Goal: Answer question/provide support: Share knowledge or assist other users

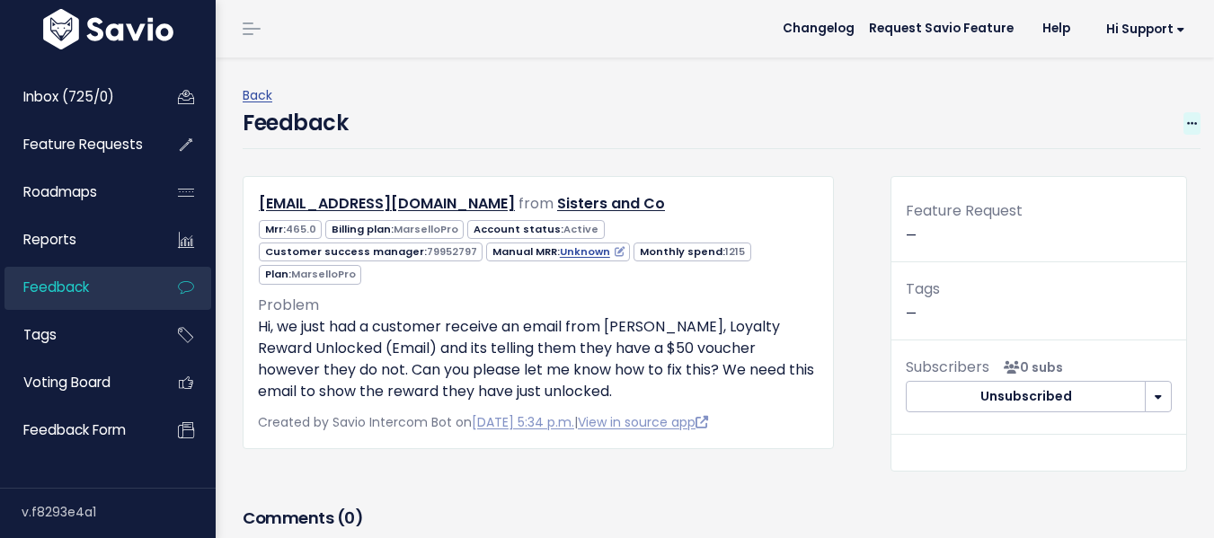
click at [1187, 120] on icon at bounding box center [1192, 125] width 10 height 12
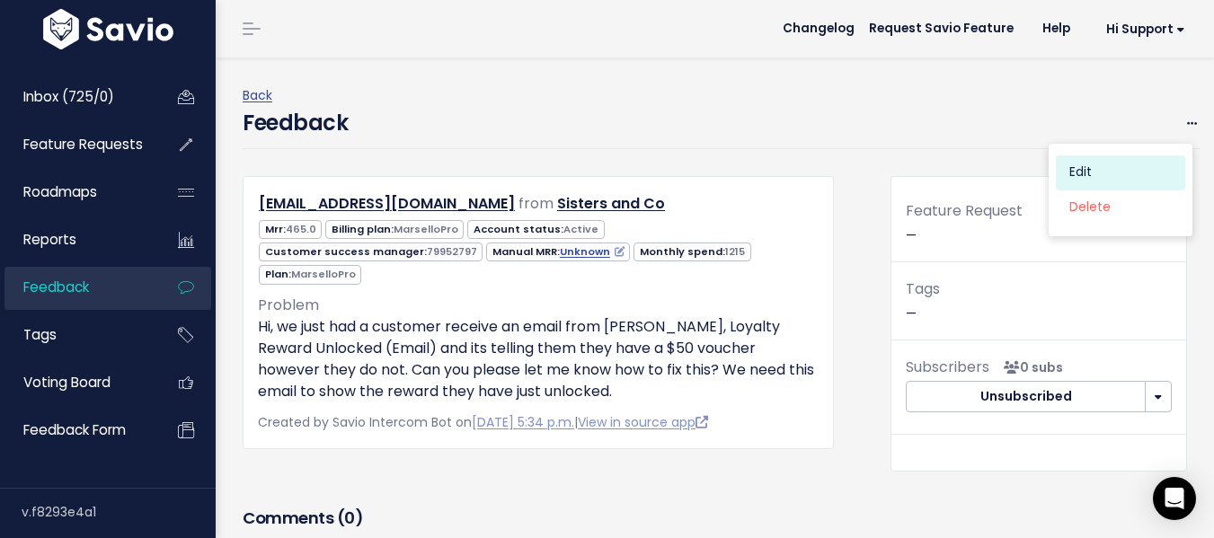
click at [1096, 164] on link "Edit" at bounding box center [1120, 172] width 129 height 35
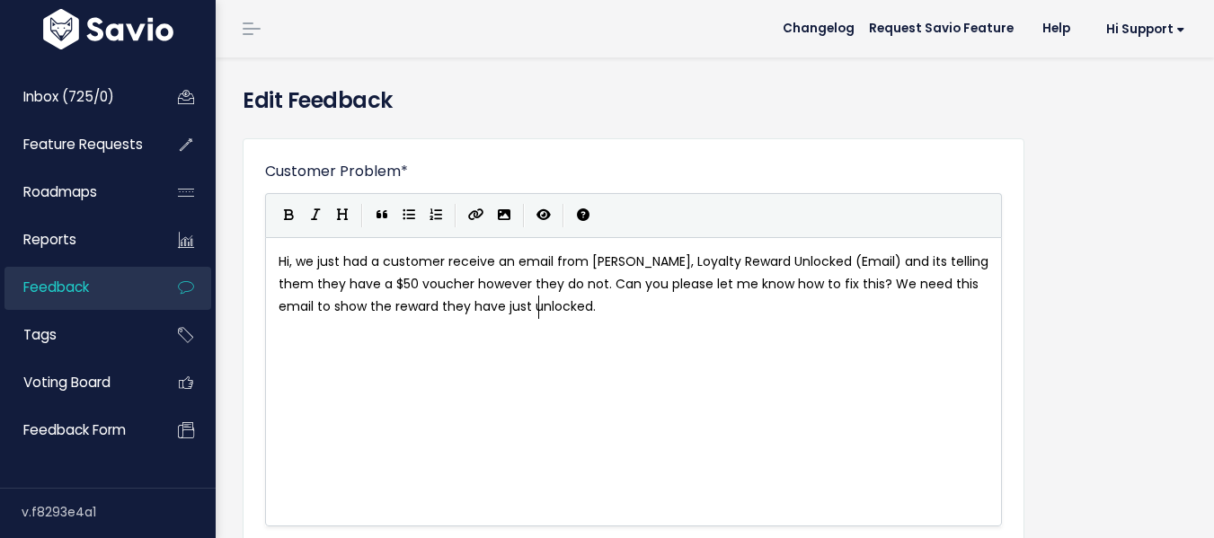
scroll to position [2, 0]
click at [377, 282] on span "Hi, we just had a customer receive an email from [PERSON_NAME], Loyalty Reward …" at bounding box center [635, 283] width 713 height 63
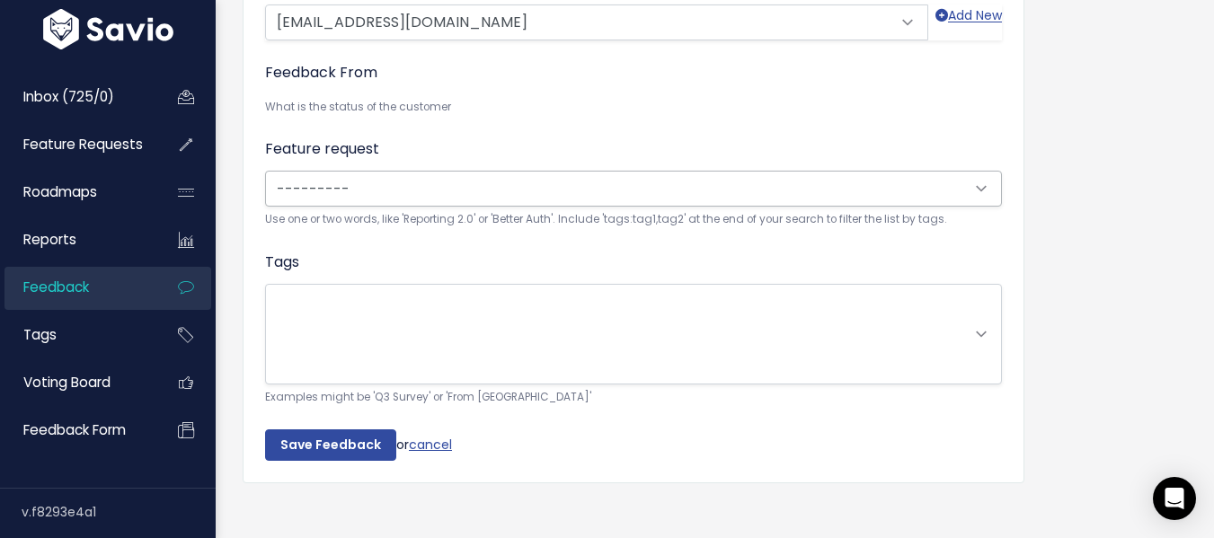
scroll to position [605, 0]
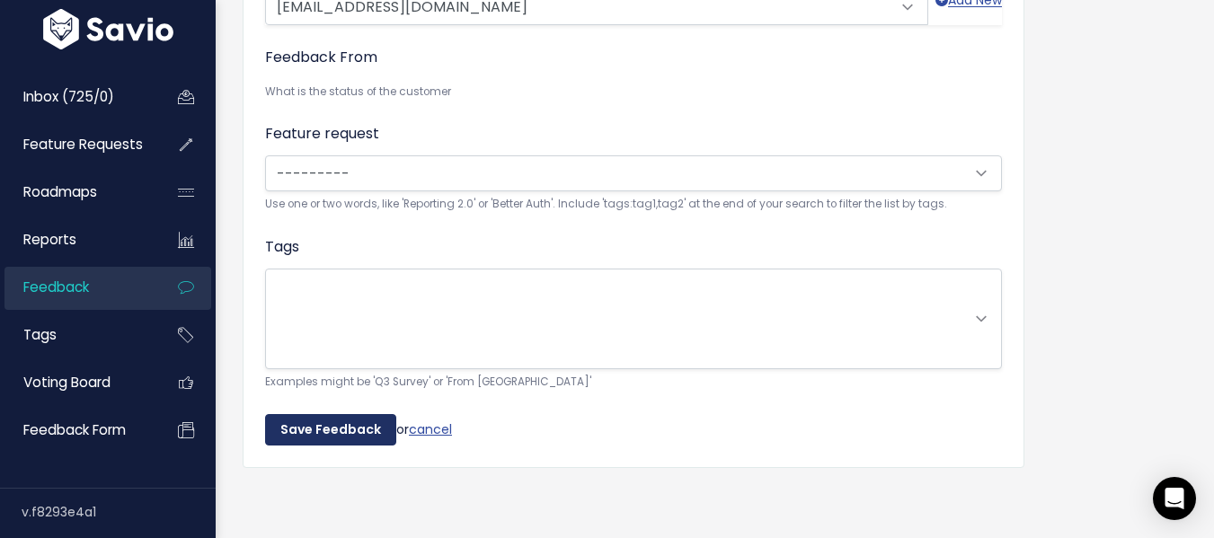
type textarea "10%"
click at [291, 421] on input "Save Feedback" at bounding box center [330, 430] width 131 height 32
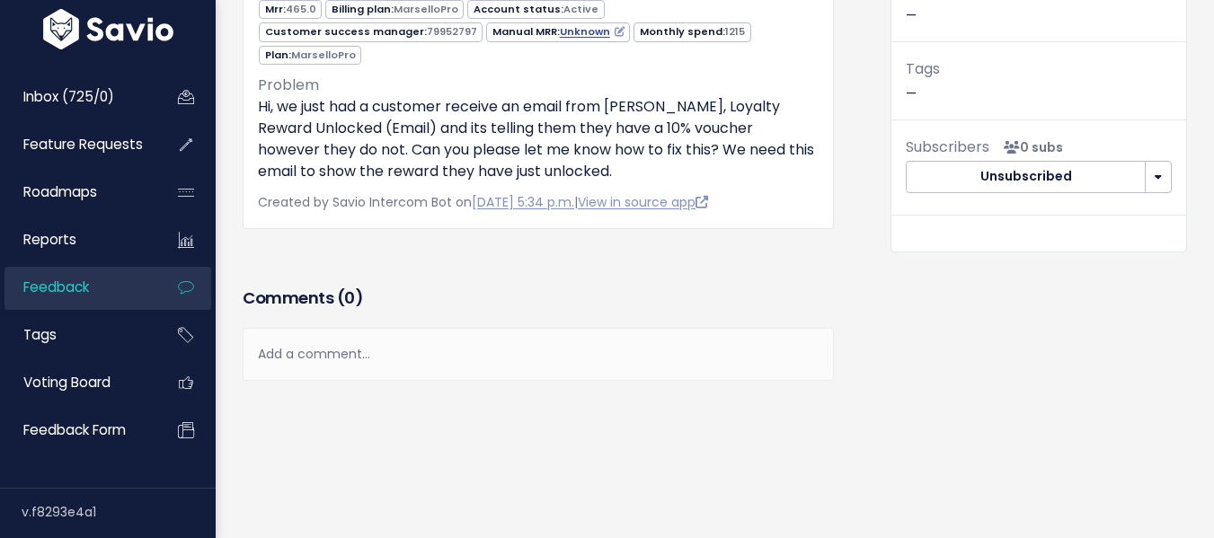
scroll to position [299, 0]
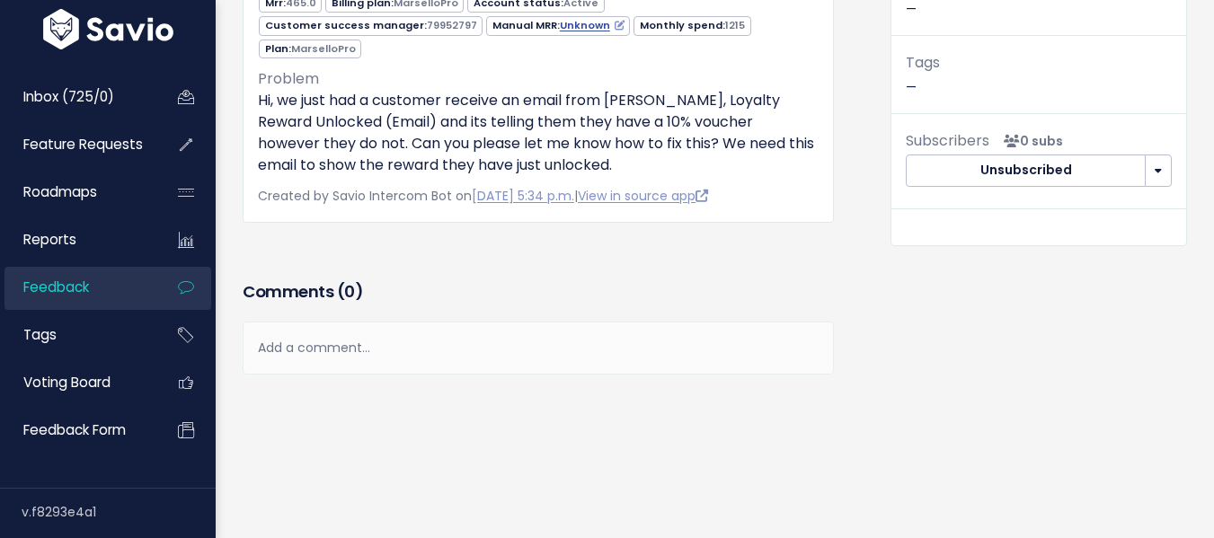
click at [446, 322] on div "Add a comment..." at bounding box center [538, 348] width 591 height 53
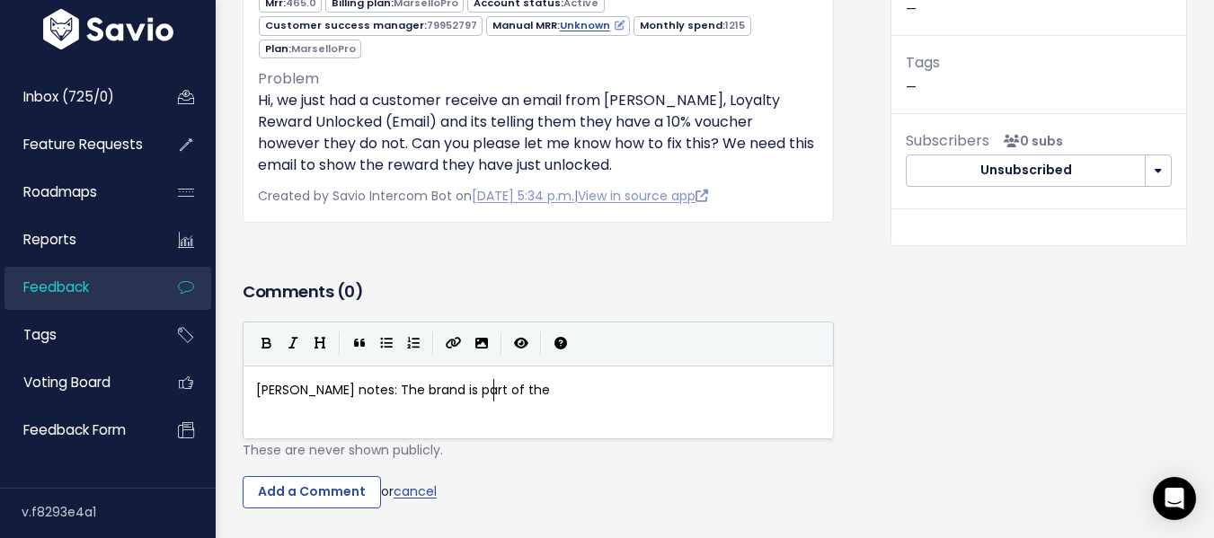
scroll to position [6, 236]
type textarea "[PERSON_NAME] notes: The brand is part of the"
paste textarea
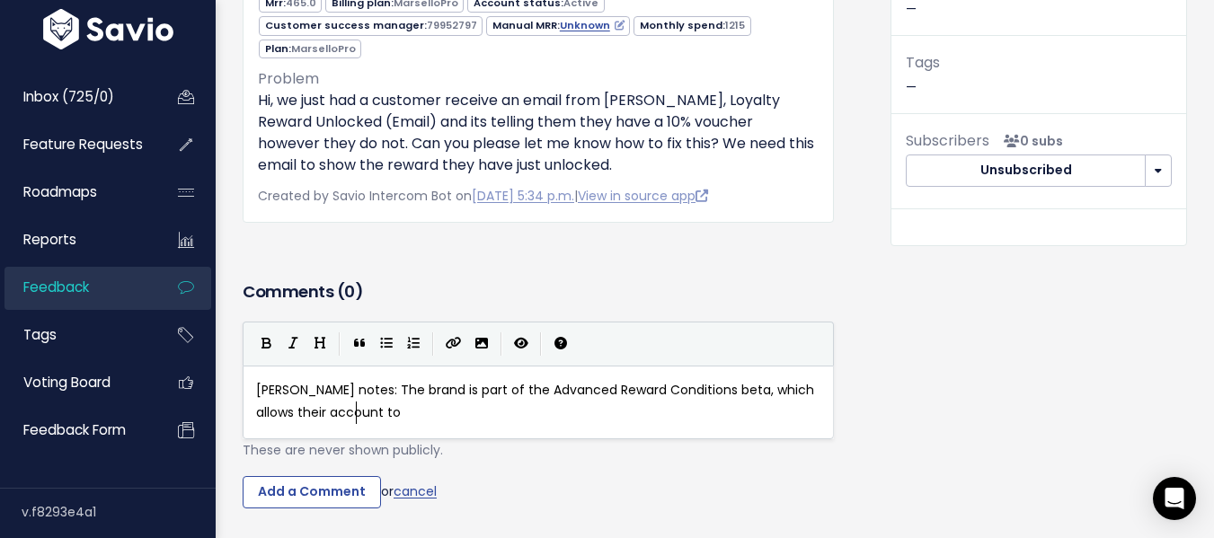
scroll to position [6, 106]
type textarea "their account to"
type textarea ", which allows their account to"
drag, startPoint x: 459, startPoint y: 388, endPoint x: 708, endPoint y: 369, distance: 249.6
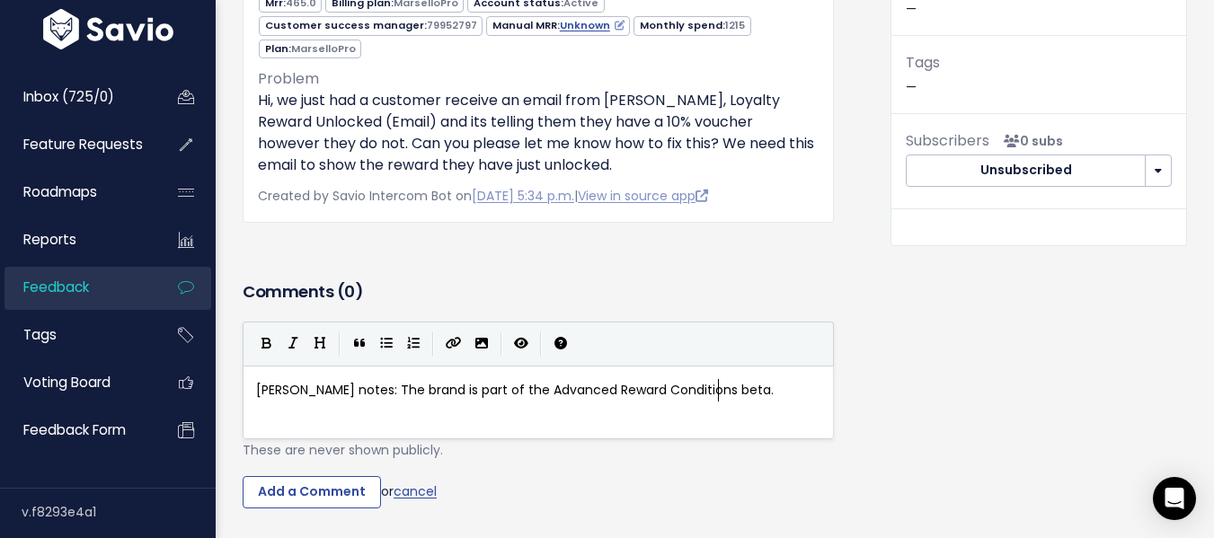
type textarea "."
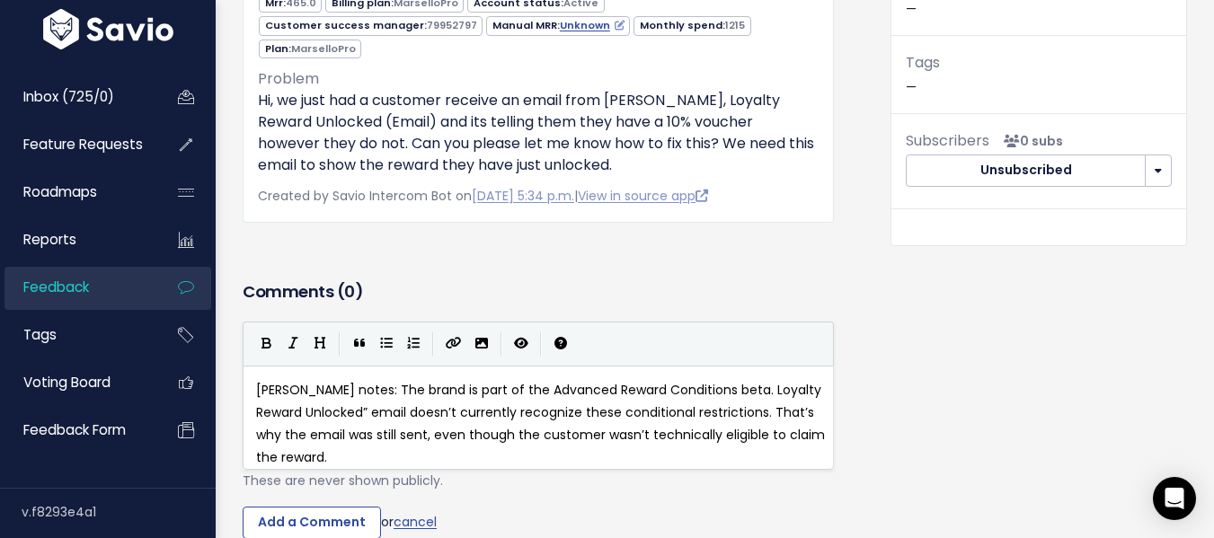
click at [711, 381] on span "[PERSON_NAME] notes: The brand is part of the Advanced Reward Conditions beta. …" at bounding box center [542, 424] width 572 height 86
type textarea "c"
type textarea "where they"
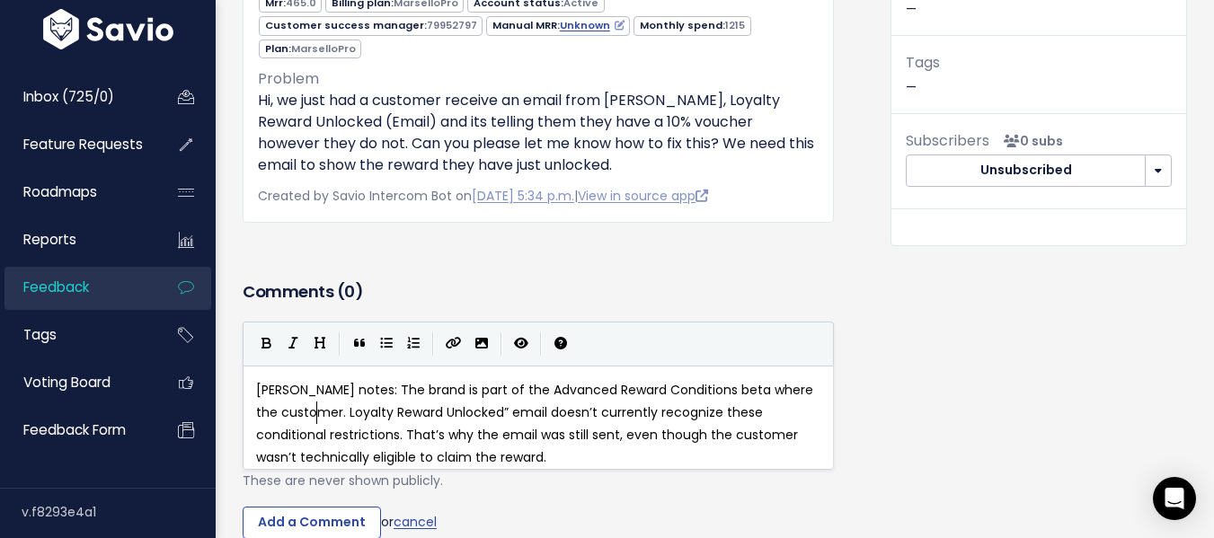
scroll to position [6, 66]
type textarea "customer was technically exluc"
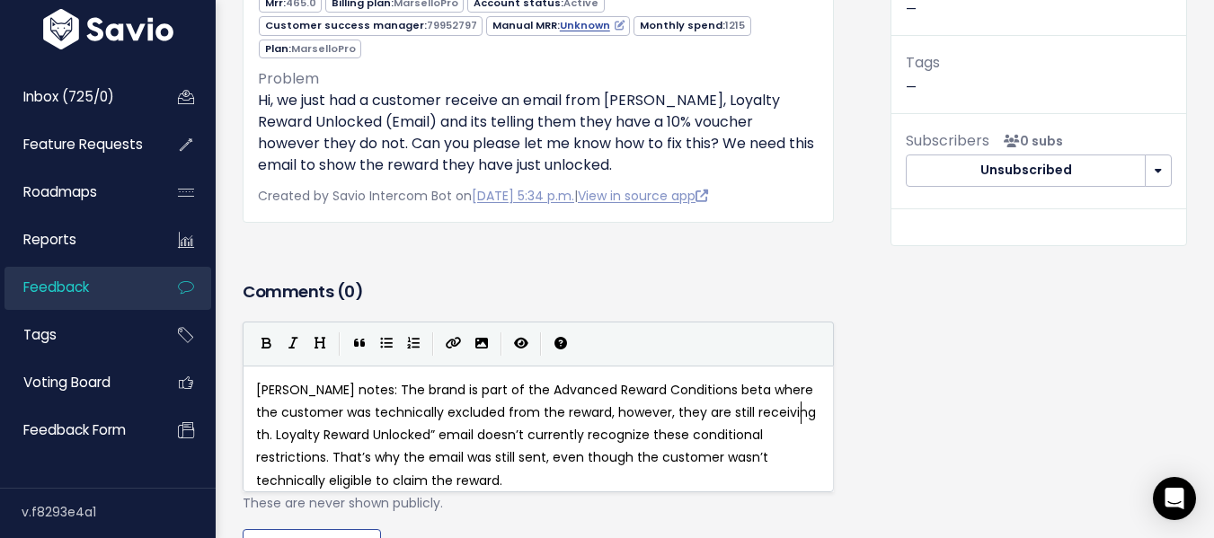
type textarea "cluded from the reward, however, they are still receiving the"
click at [418, 412] on span "[PERSON_NAME] notes: The brand is part of the Advanced Reward Conditions beta w…" at bounding box center [537, 435] width 563 height 109
click at [453, 412] on span "[PERSON_NAME] notes: The brand is part of the Advanced Reward Conditions beta w…" at bounding box center [537, 435] width 563 height 109
type textarea "and it"
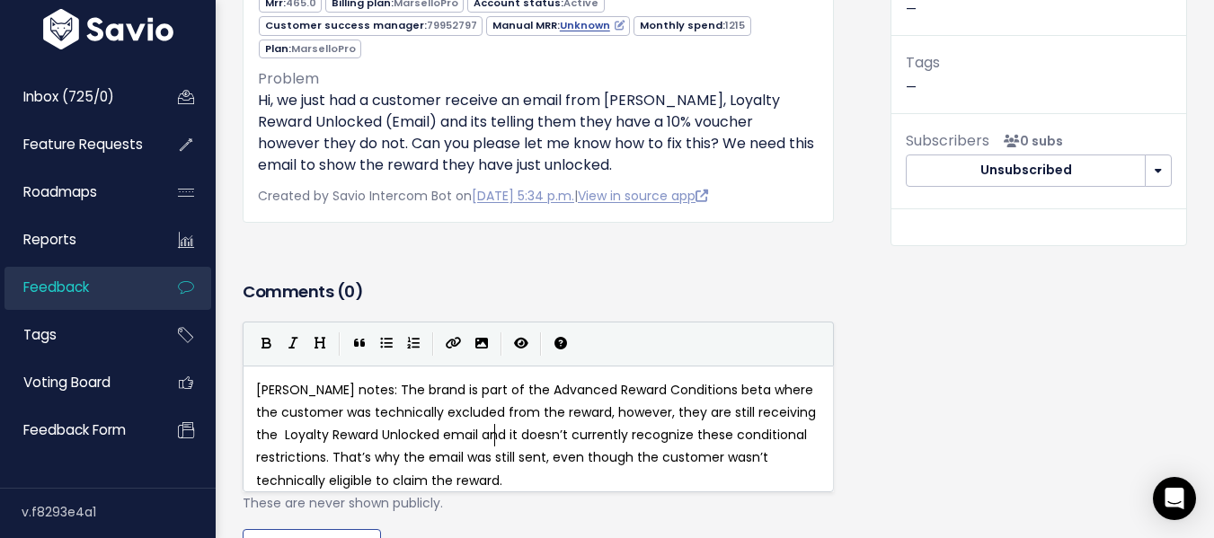
scroll to position [6, 38]
type textarea "That’s why the email was still sent, even though the customer wasn’t technicall…"
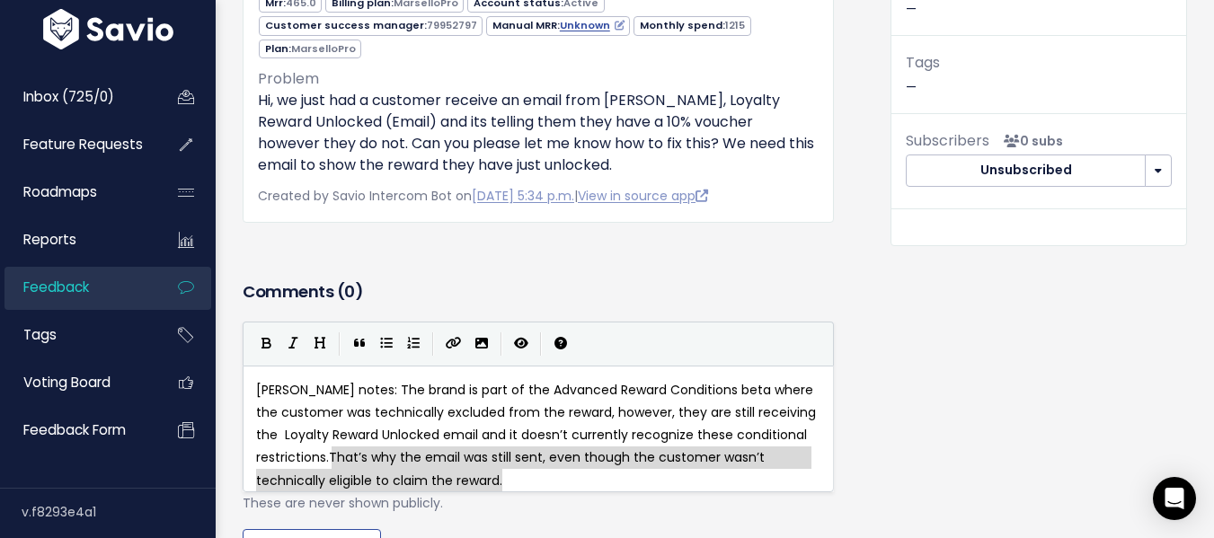
drag, startPoint x: 332, startPoint y: 437, endPoint x: 601, endPoint y: 471, distance: 270.8
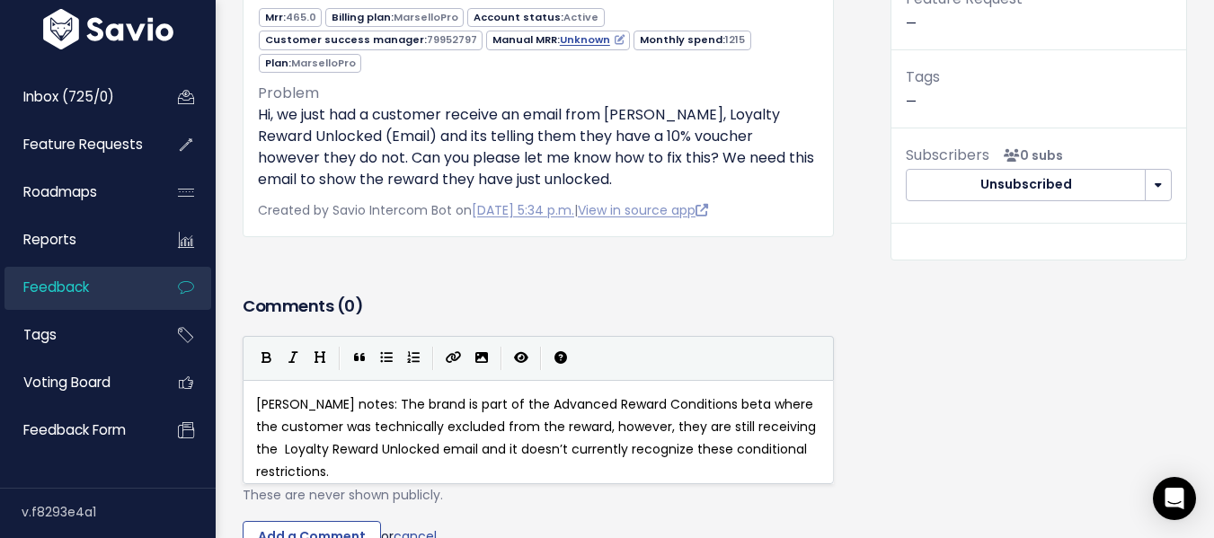
scroll to position [389, 0]
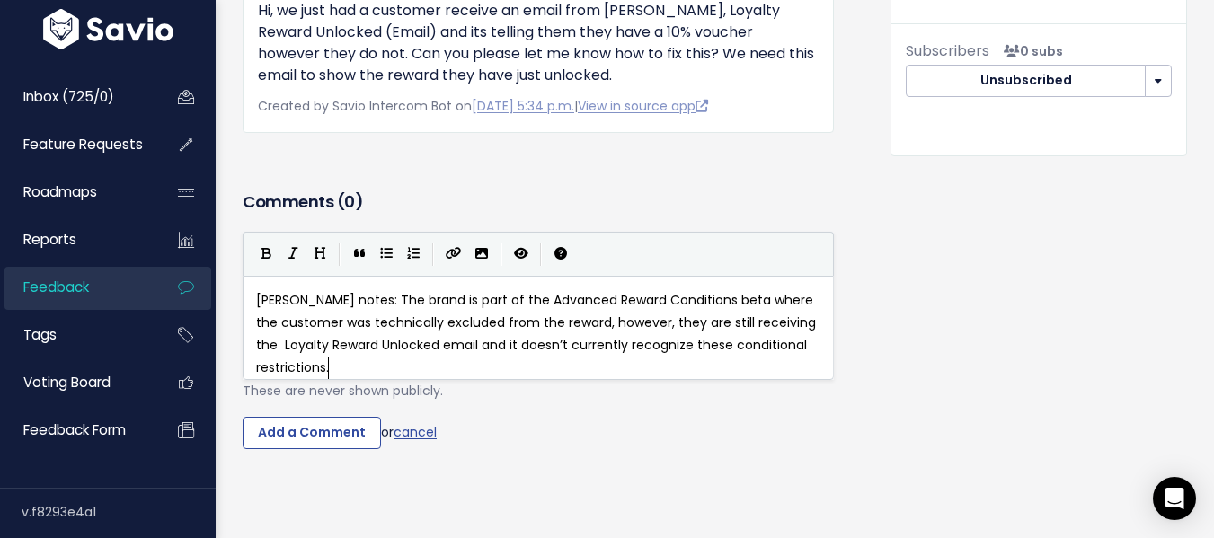
click at [412, 339] on pre "[PERSON_NAME] notes: The brand is part of the Advanced Reward Conditions beta w…" at bounding box center [544, 334] width 585 height 91
click at [305, 432] on input "Add a Comment" at bounding box center [312, 433] width 138 height 32
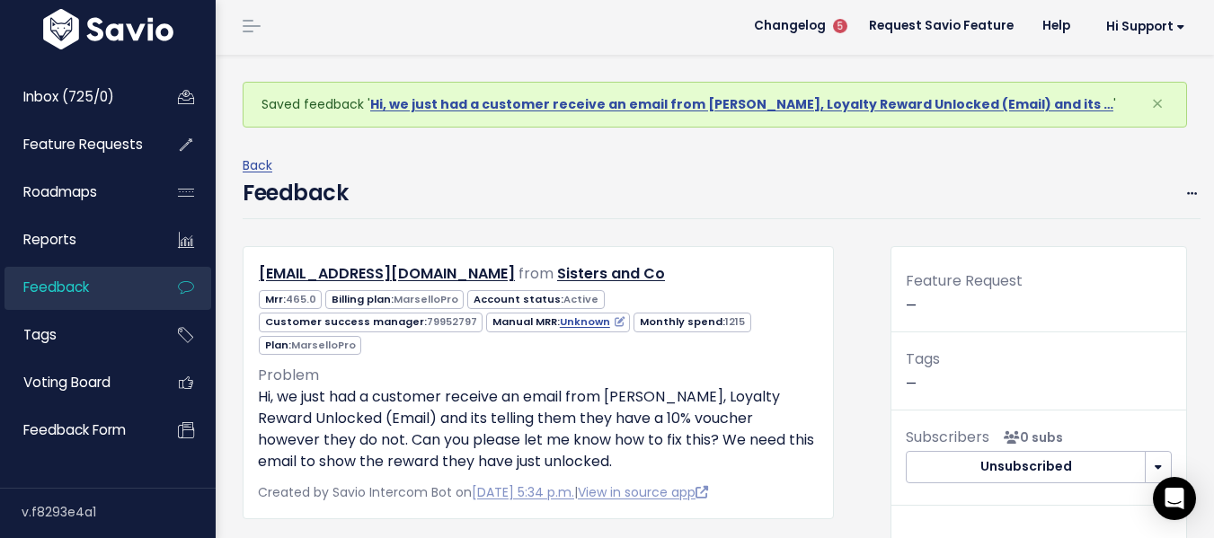
scroll to position [0, 0]
